Goal: Task Accomplishment & Management: Use online tool/utility

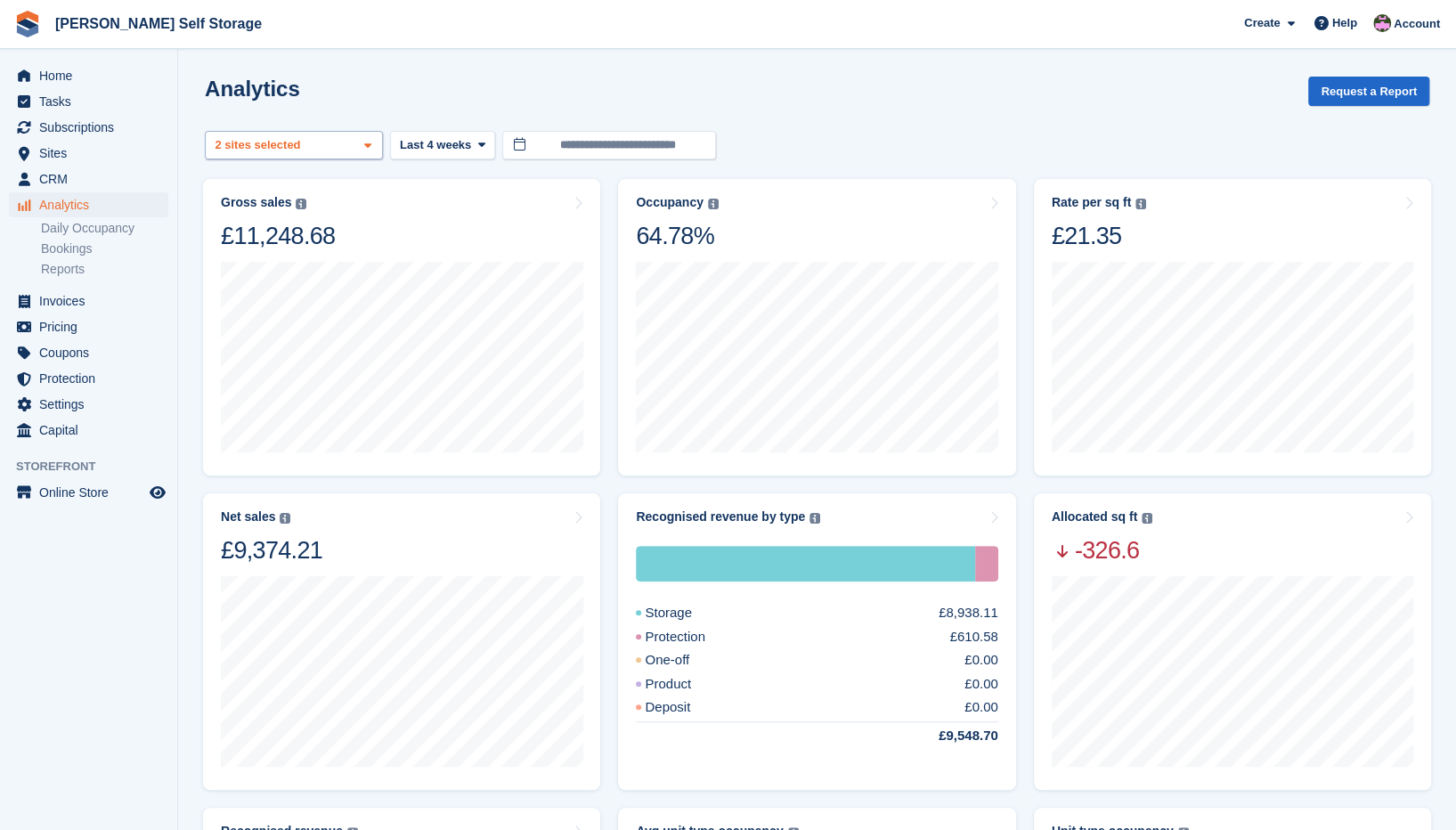
click at [369, 147] on icon at bounding box center [367, 146] width 7 height 12
select select "***"
click at [477, 147] on icon at bounding box center [480, 145] width 7 height 12
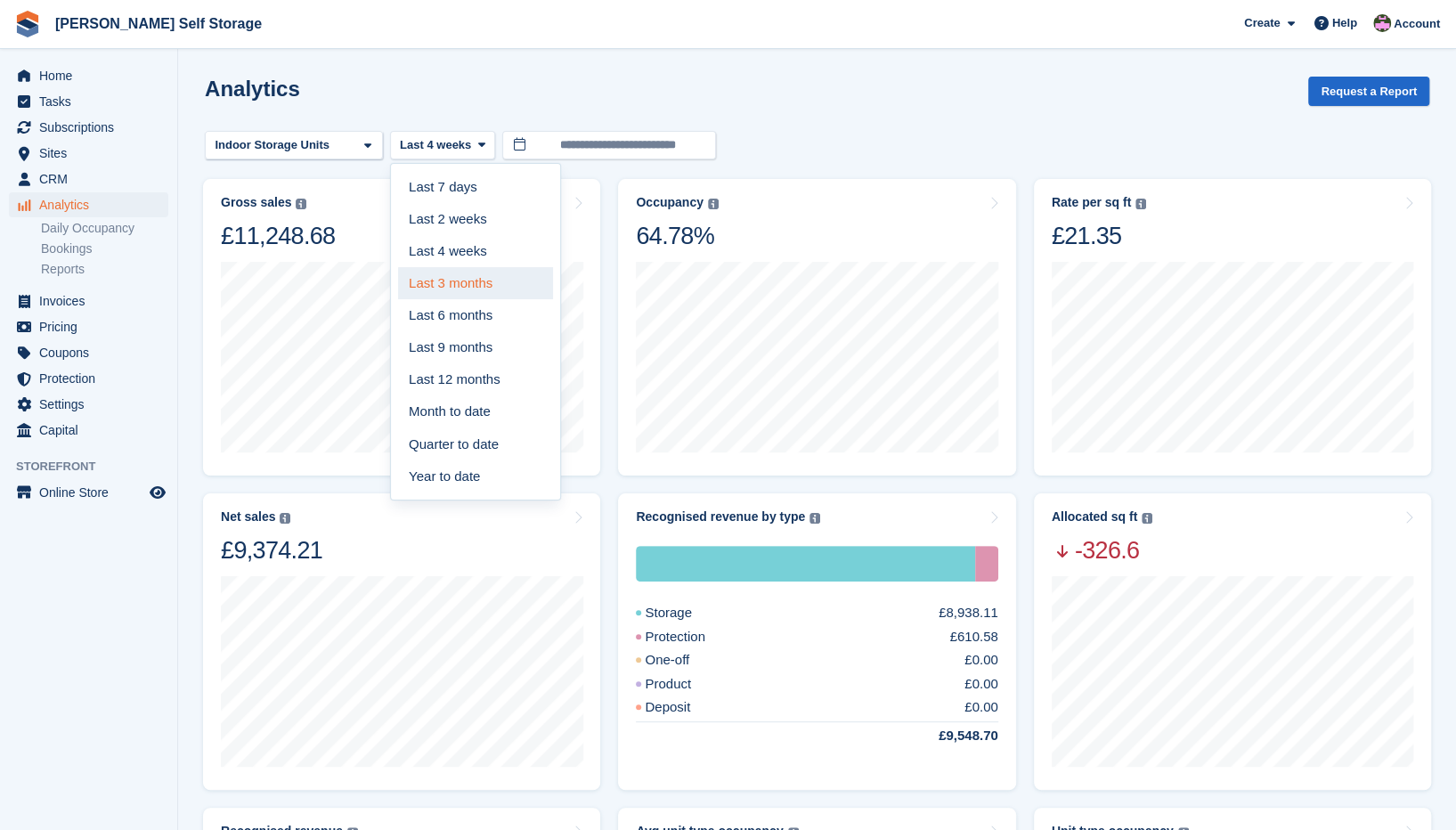
click at [442, 279] on link "Last 3 months" at bounding box center [475, 283] width 155 height 32
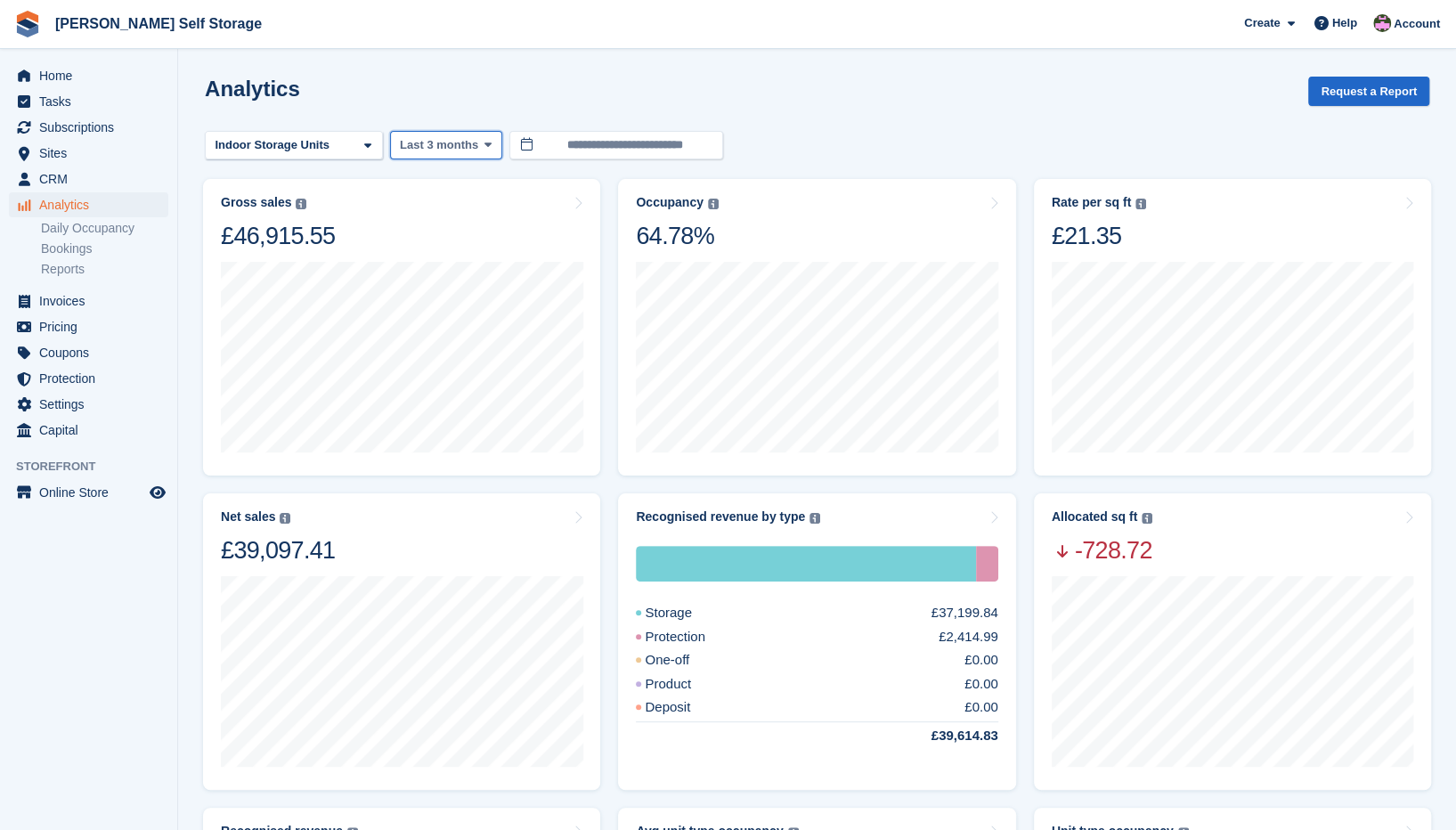
click at [484, 147] on icon at bounding box center [487, 145] width 7 height 12
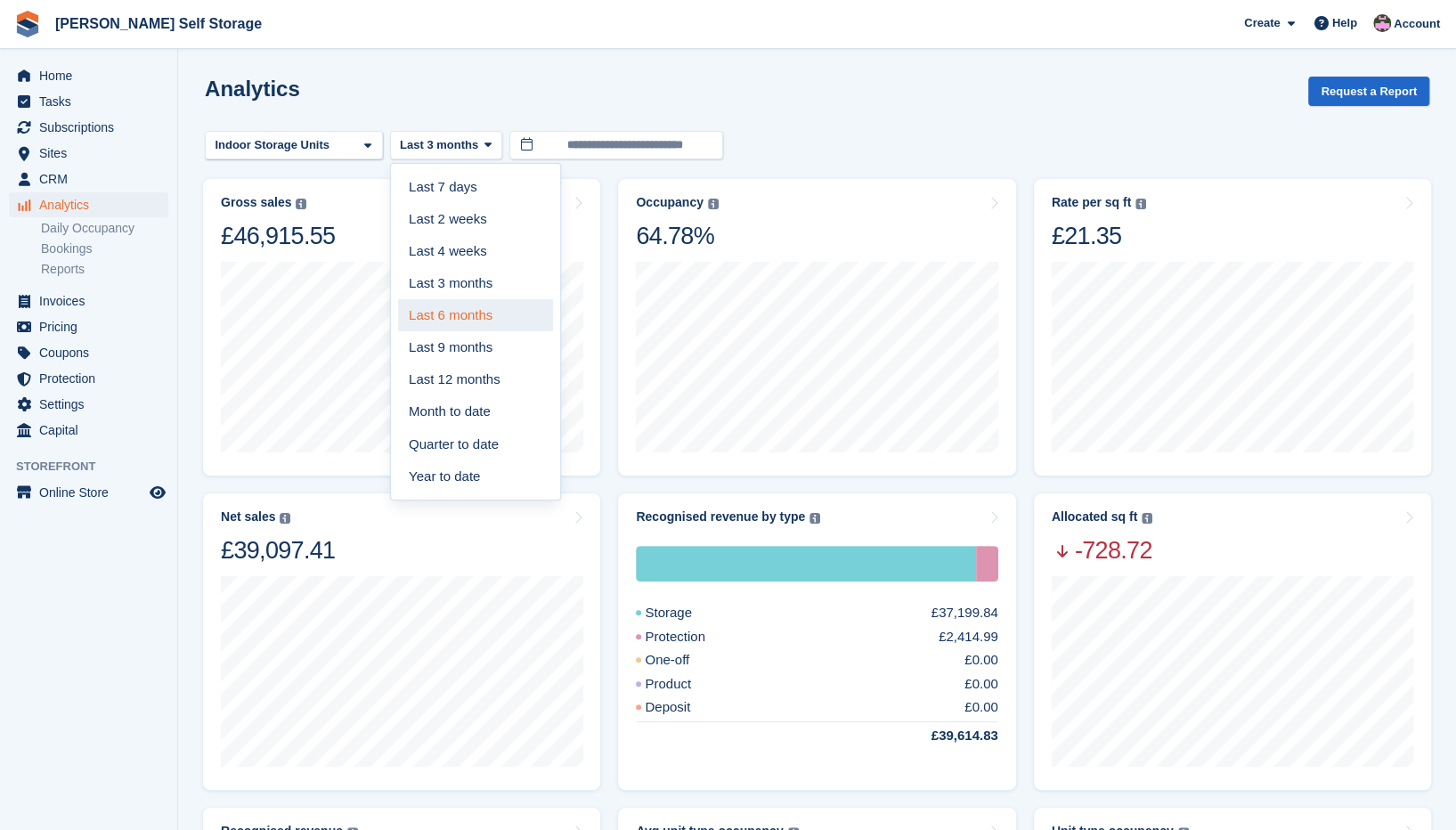
click at [435, 316] on link "Last 6 months" at bounding box center [475, 315] width 155 height 32
